Goal: Information Seeking & Learning: Learn about a topic

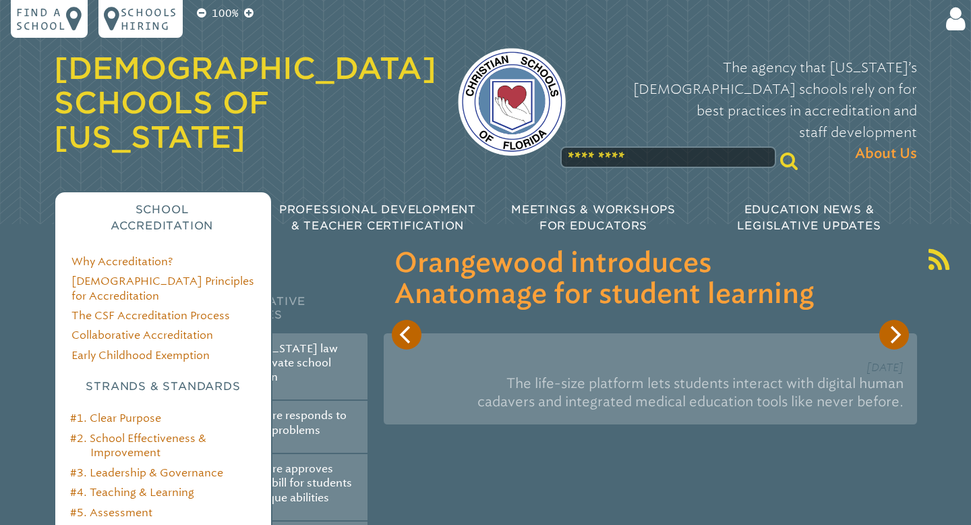
click at [155, 232] on span "School Accreditation" at bounding box center [162, 217] width 103 height 29
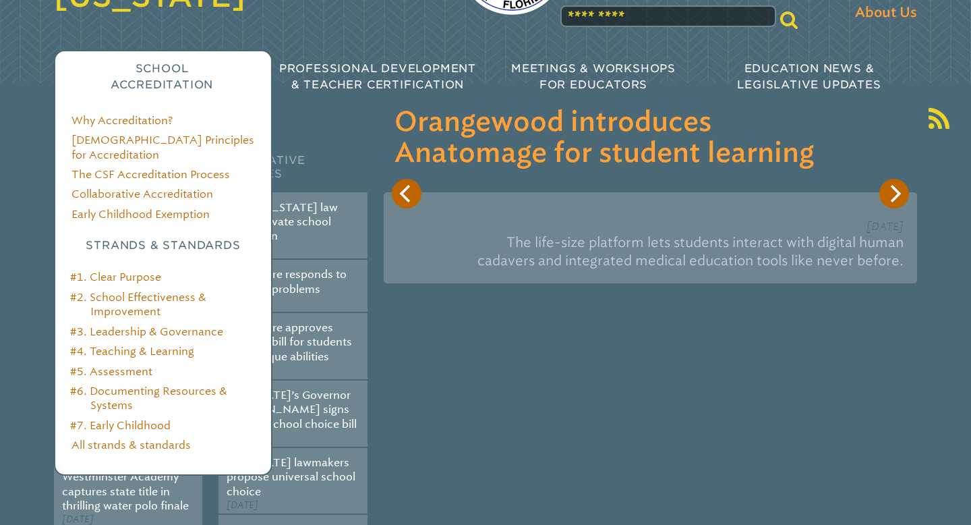
scroll to position [142, 0]
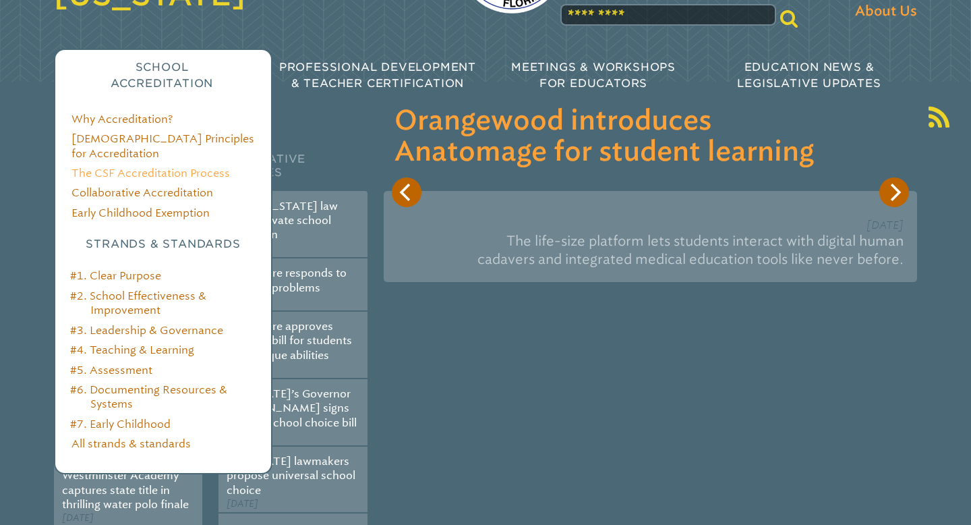
click at [124, 179] on link "The CSF Accreditation Process" at bounding box center [150, 173] width 159 height 13
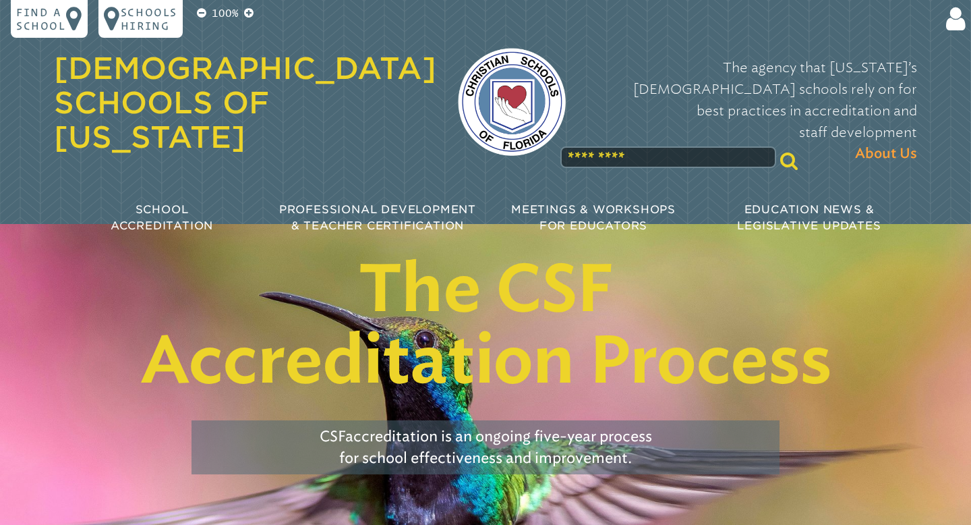
click at [308, 142] on link "[DEMOGRAPHIC_DATA] Schools of [US_STATE]" at bounding box center [245, 103] width 382 height 104
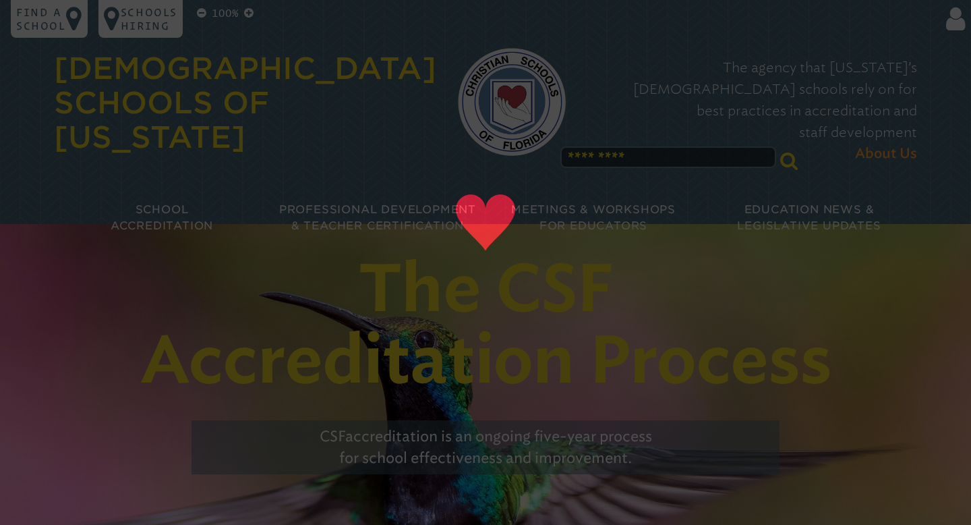
click at [150, 175] on div "[DEMOGRAPHIC_DATA] Schools of [US_STATE]" at bounding box center [245, 103] width 382 height 142
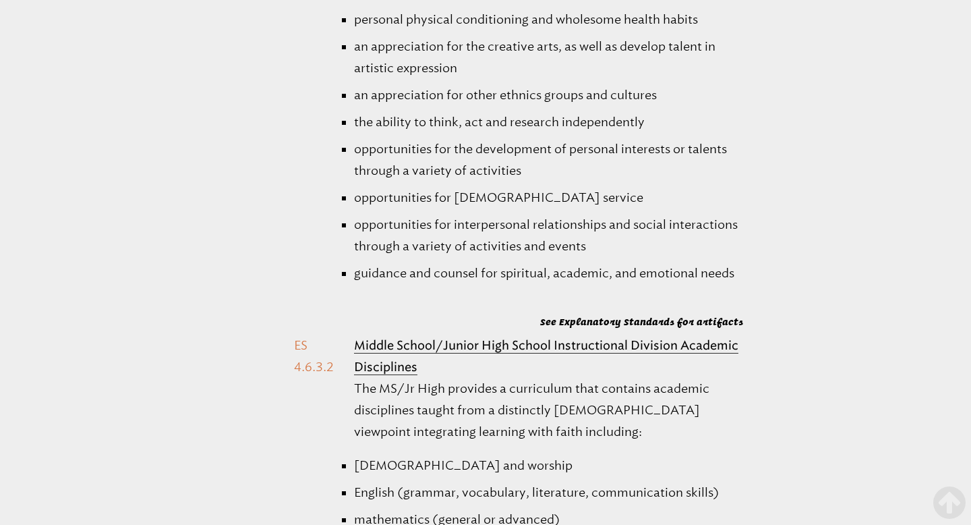
scroll to position [13685, 0]
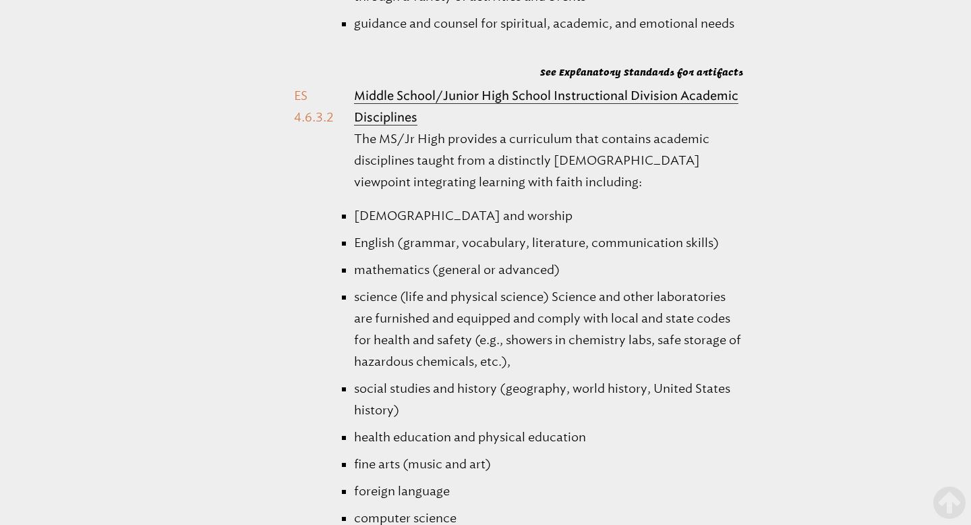
scroll to position [13947, 0]
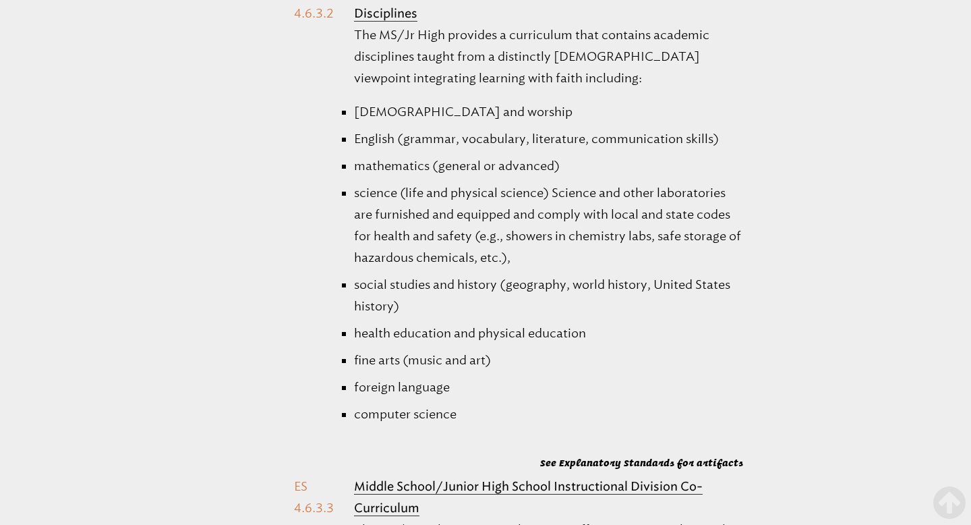
scroll to position [14019, 0]
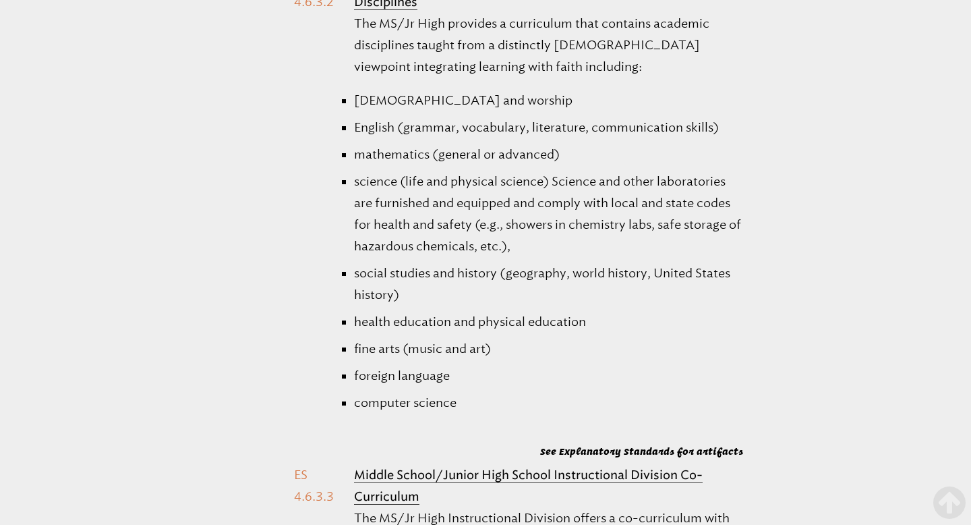
drag, startPoint x: 444, startPoint y: 281, endPoint x: 426, endPoint y: 281, distance: 18.2
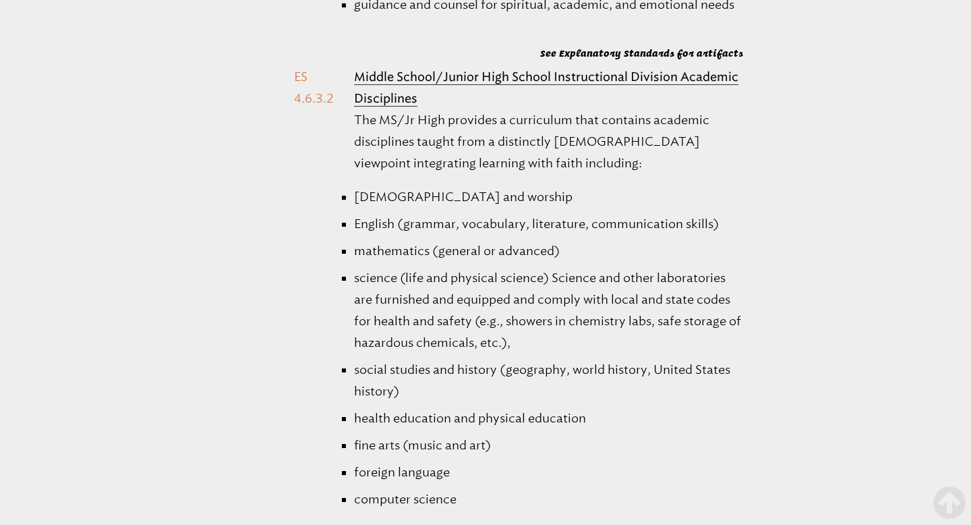
scroll to position [13839, 0]
